Goal: Information Seeking & Learning: Learn about a topic

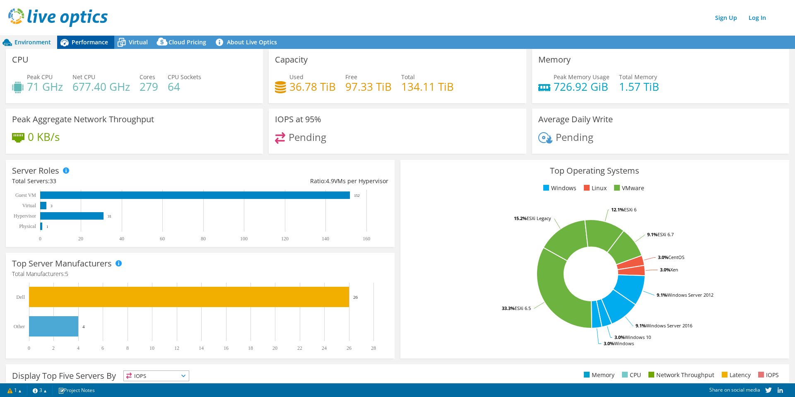
click at [91, 43] on span "Performance" at bounding box center [90, 42] width 36 height 8
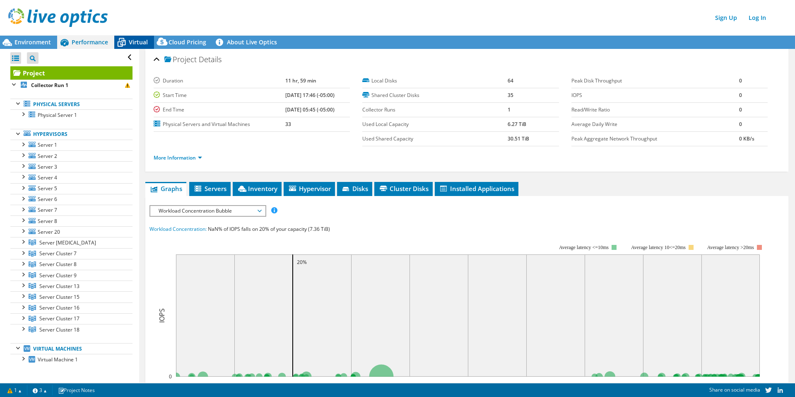
click at [141, 38] on span "Virtual" at bounding box center [138, 42] width 19 height 8
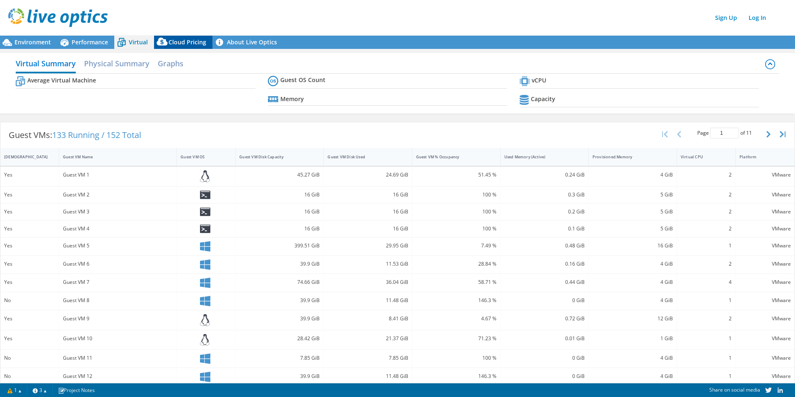
click at [190, 42] on span "Cloud Pricing" at bounding box center [187, 42] width 38 height 8
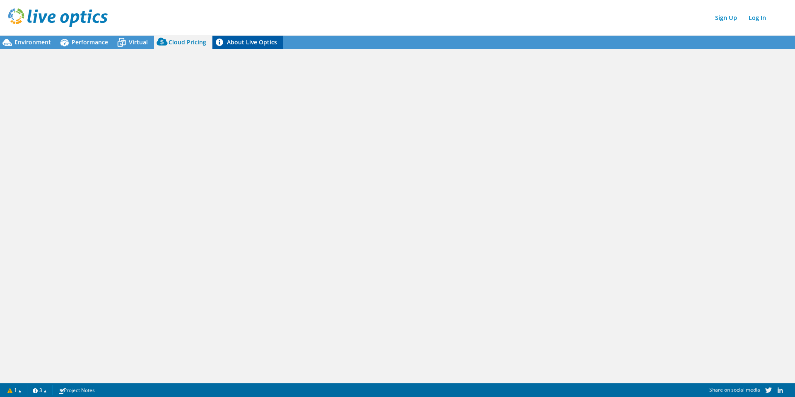
click at [230, 45] on link "About Live Optics" at bounding box center [247, 42] width 71 height 13
click at [15, 36] on div "Environment" at bounding box center [28, 42] width 57 height 13
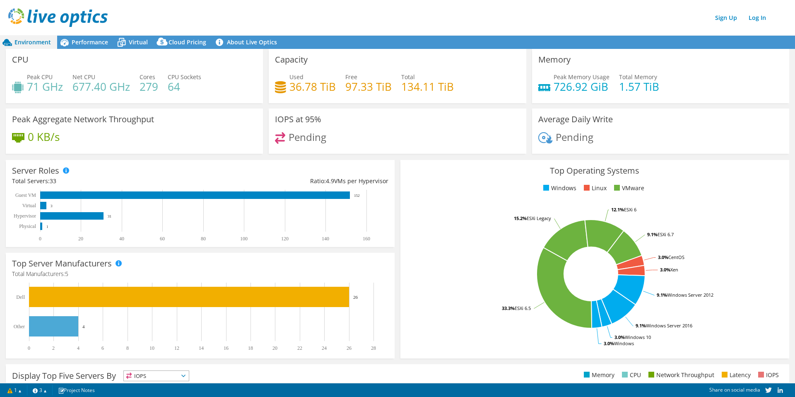
click at [65, 81] on div "Peak CPU 71 GHz Net CPU 677.40 GHz Cores 279 CPU Sockets 64" at bounding box center [134, 85] width 245 height 27
click at [20, 87] on icon at bounding box center [18, 88] width 12 height 12
click at [17, 139] on icon at bounding box center [18, 138] width 12 height 10
drag, startPoint x: 559, startPoint y: 75, endPoint x: 453, endPoint y: 64, distance: 106.5
click at [559, 75] on span "Peak Memory Usage" at bounding box center [581, 77] width 56 height 8
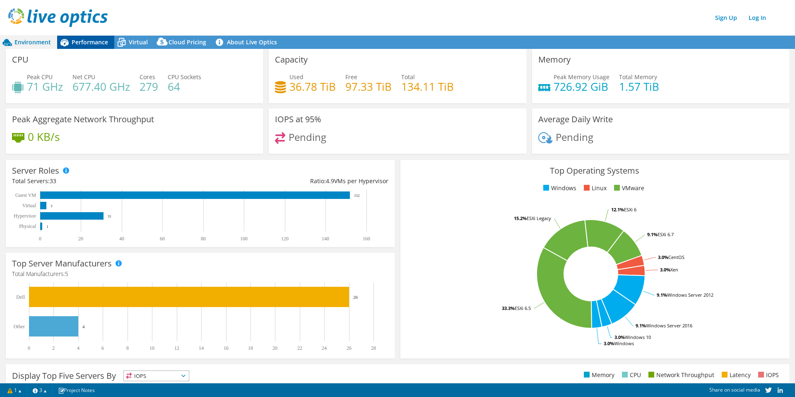
click at [73, 38] on span "Performance" at bounding box center [90, 42] width 36 height 8
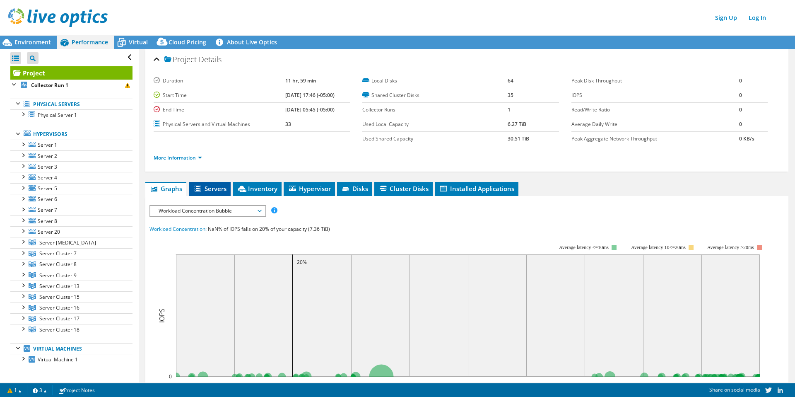
click at [216, 194] on li "Servers" at bounding box center [209, 189] width 41 height 14
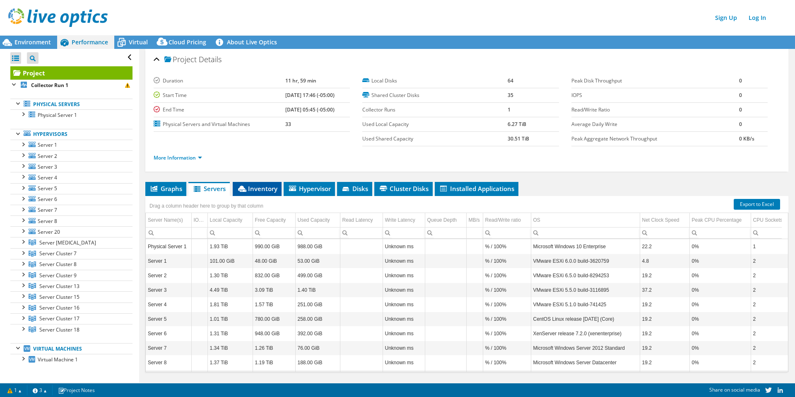
click at [273, 187] on span "Inventory" at bounding box center [257, 188] width 41 height 8
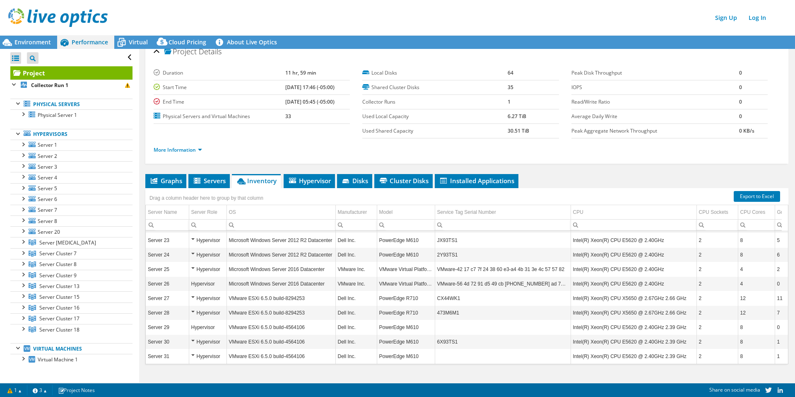
scroll to position [21, 0]
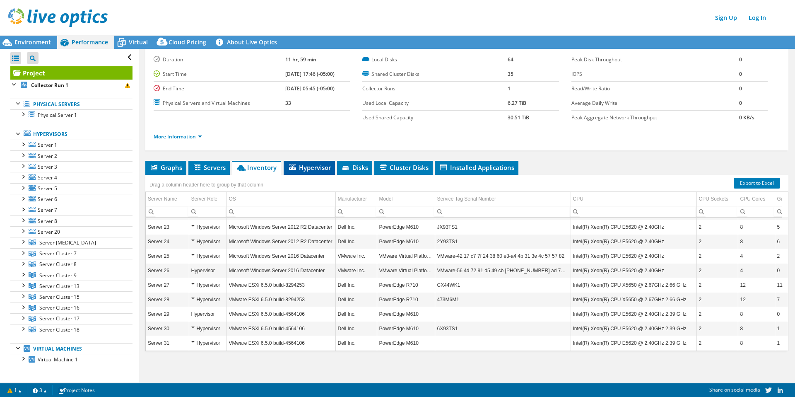
click at [317, 164] on span "Hypervisor" at bounding box center [309, 167] width 43 height 8
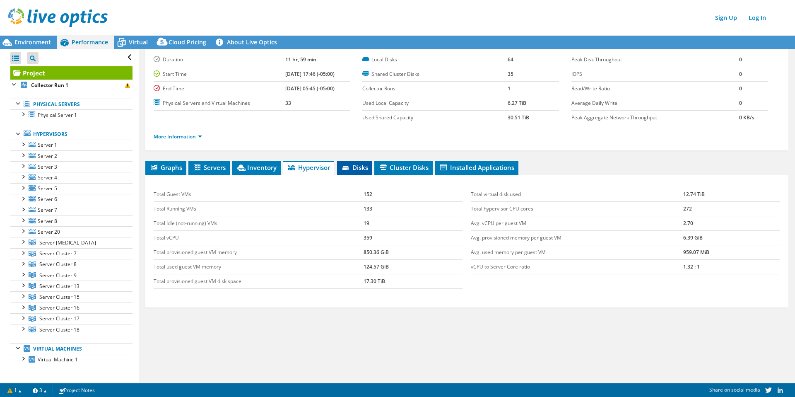
click at [346, 166] on icon at bounding box center [346, 168] width 8 height 5
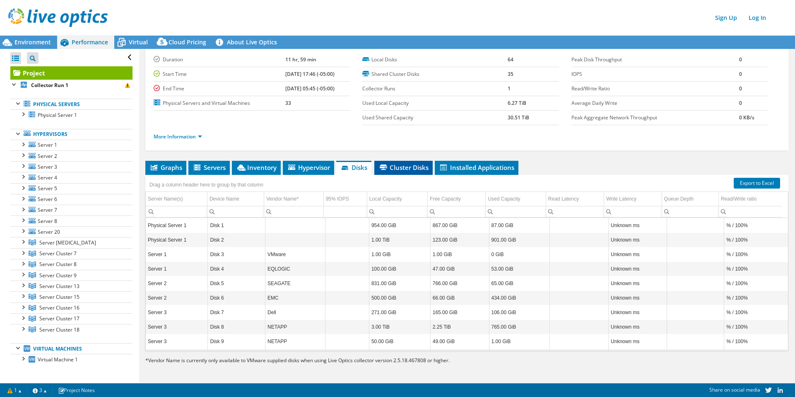
click at [422, 167] on span "Cluster Disks" at bounding box center [403, 167] width 50 height 8
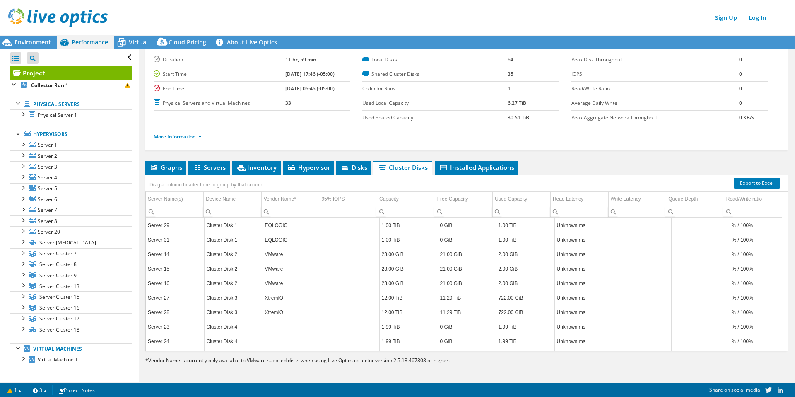
click at [195, 135] on link "More Information" at bounding box center [178, 136] width 48 height 7
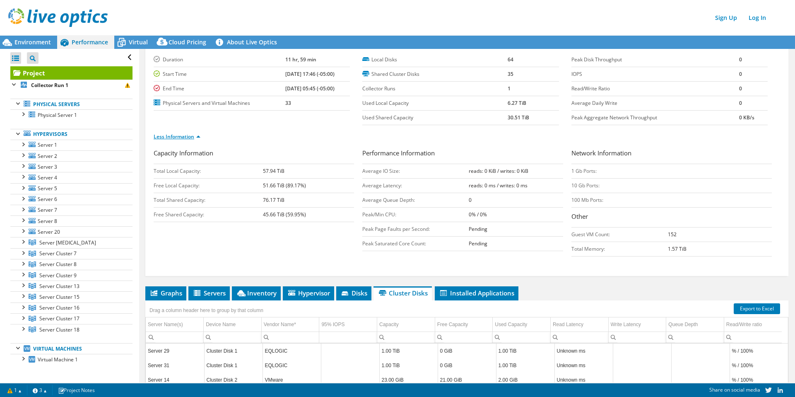
click at [196, 135] on link "Less Information" at bounding box center [177, 136] width 47 height 7
